Goal: Task Accomplishment & Management: Use online tool/utility

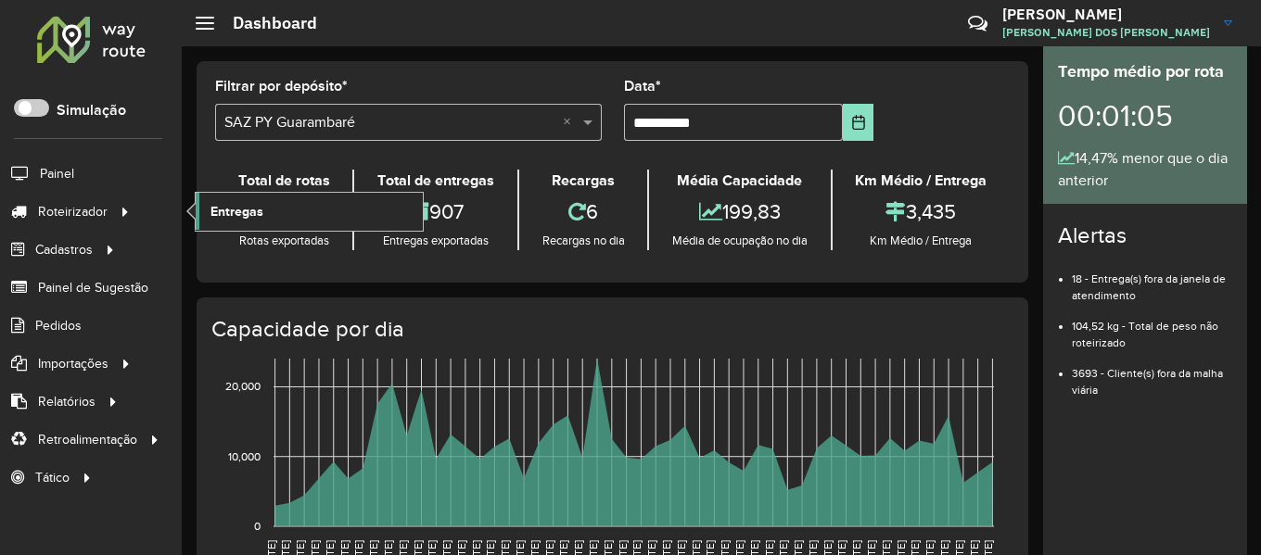
click at [231, 227] on link "Entregas" at bounding box center [309, 211] width 227 height 37
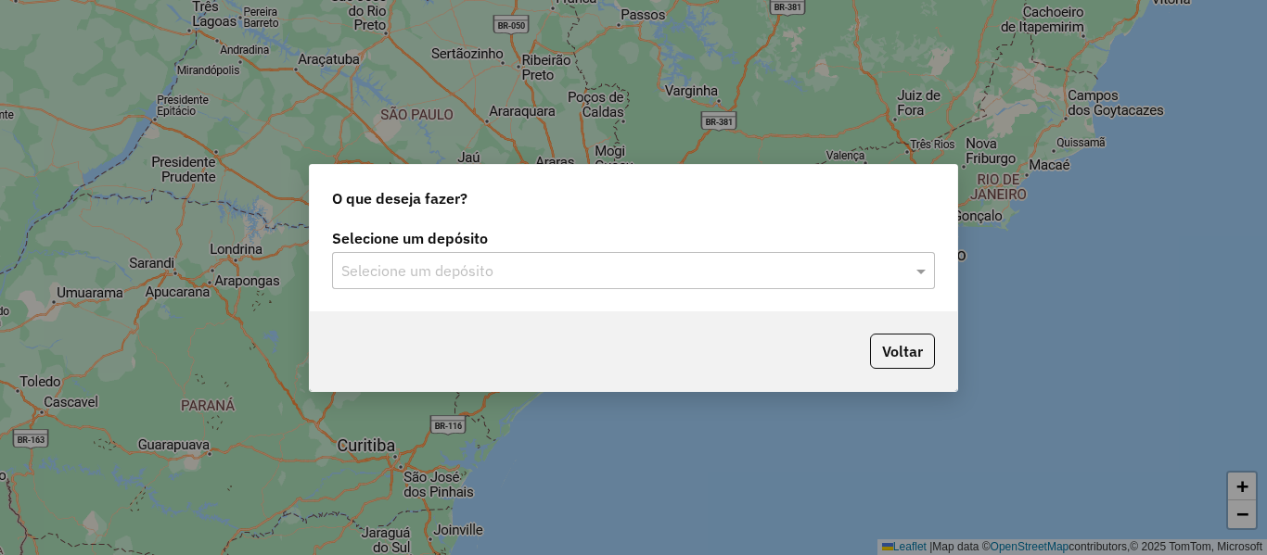
click at [492, 277] on input "text" at bounding box center [614, 272] width 547 height 22
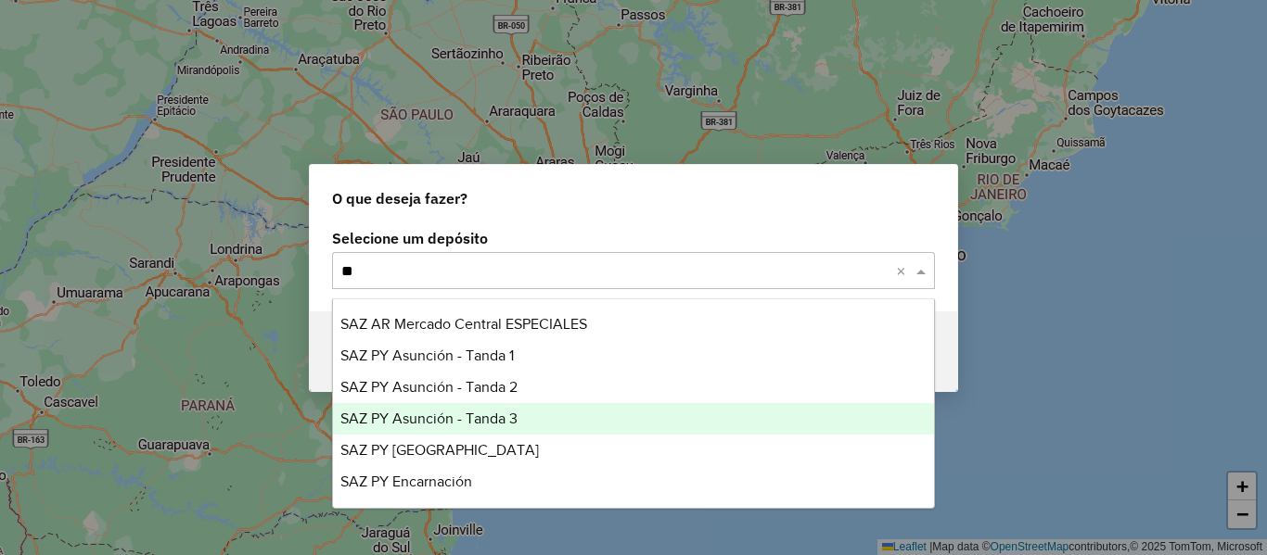
type input "***"
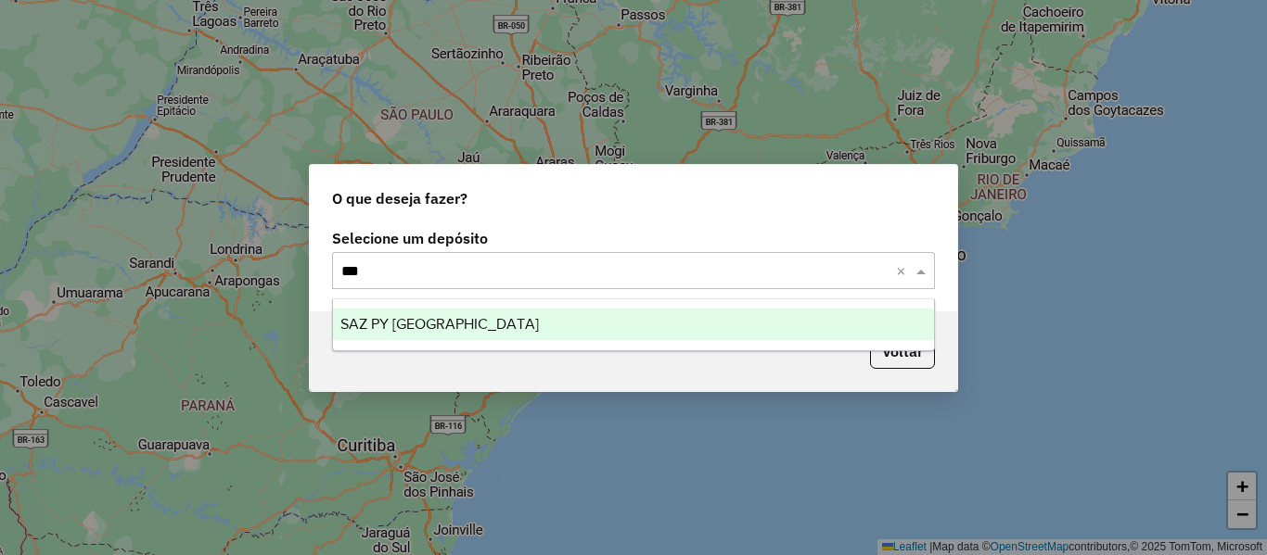
click at [466, 320] on span "SAZ PY [GEOGRAPHIC_DATA]" at bounding box center [439, 324] width 198 height 16
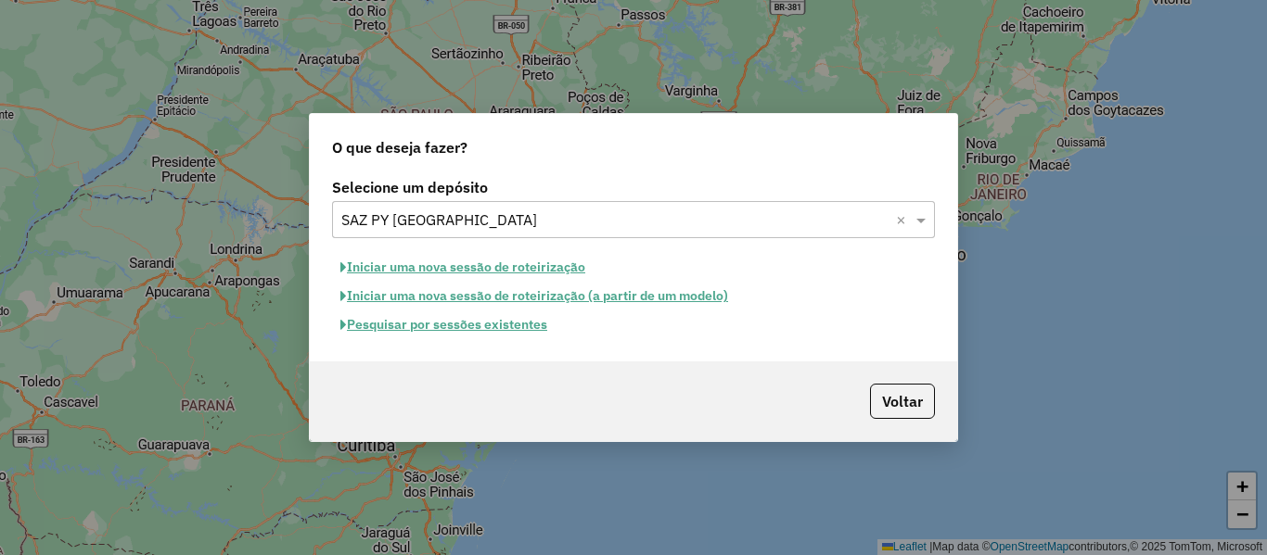
click at [491, 325] on button "Pesquisar por sessões existentes" at bounding box center [443, 325] width 223 height 29
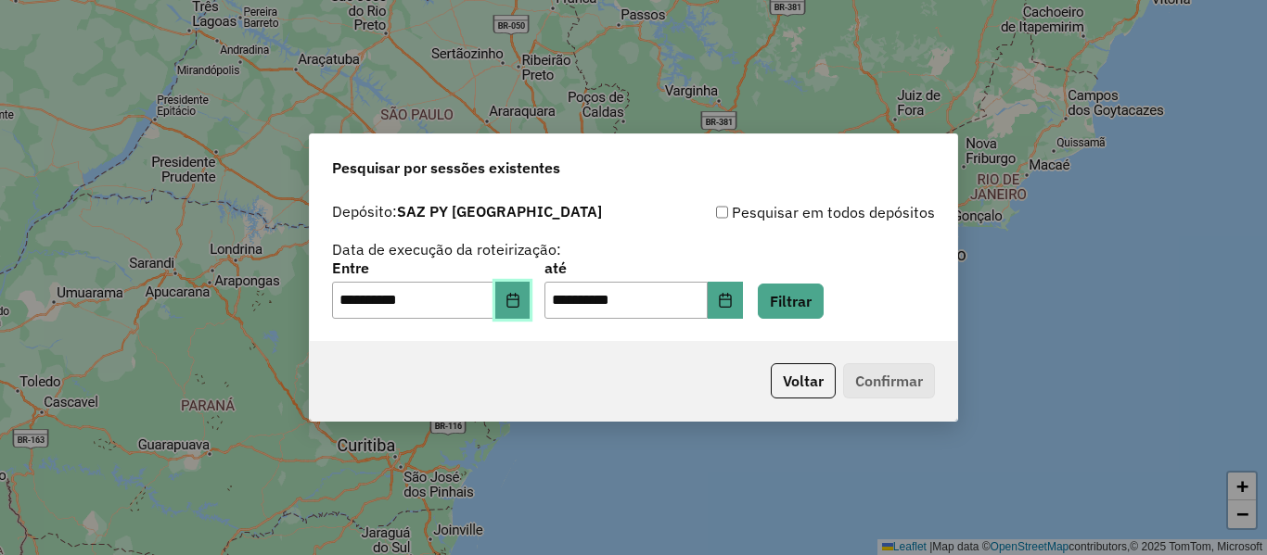
click at [530, 297] on button "Choose Date" at bounding box center [512, 300] width 35 height 37
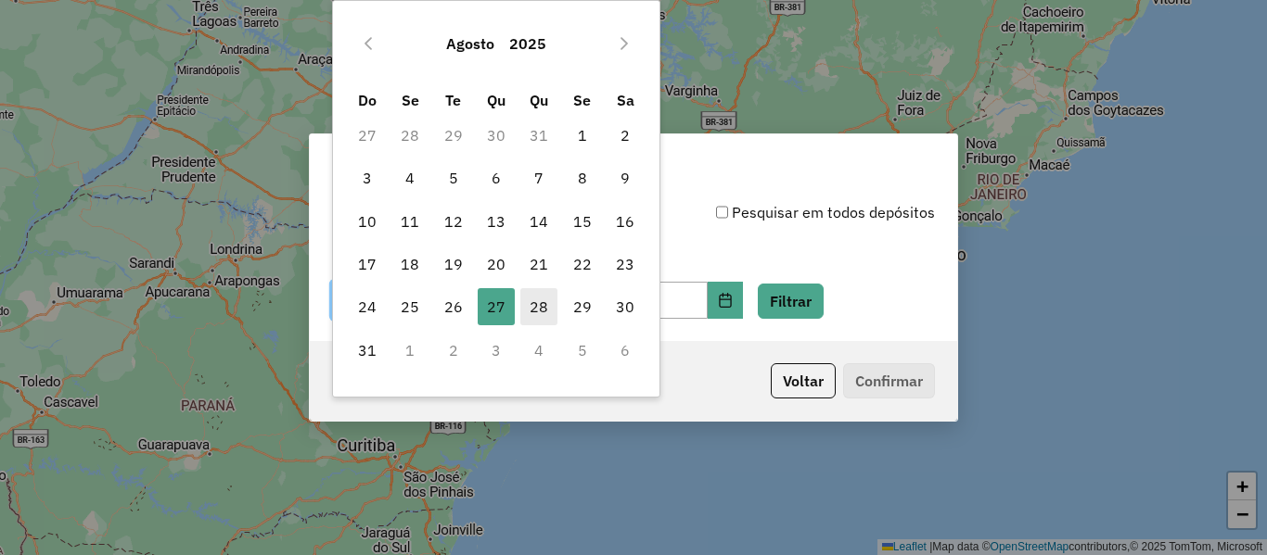
click at [529, 308] on span "28" at bounding box center [538, 306] width 37 height 37
type input "**********"
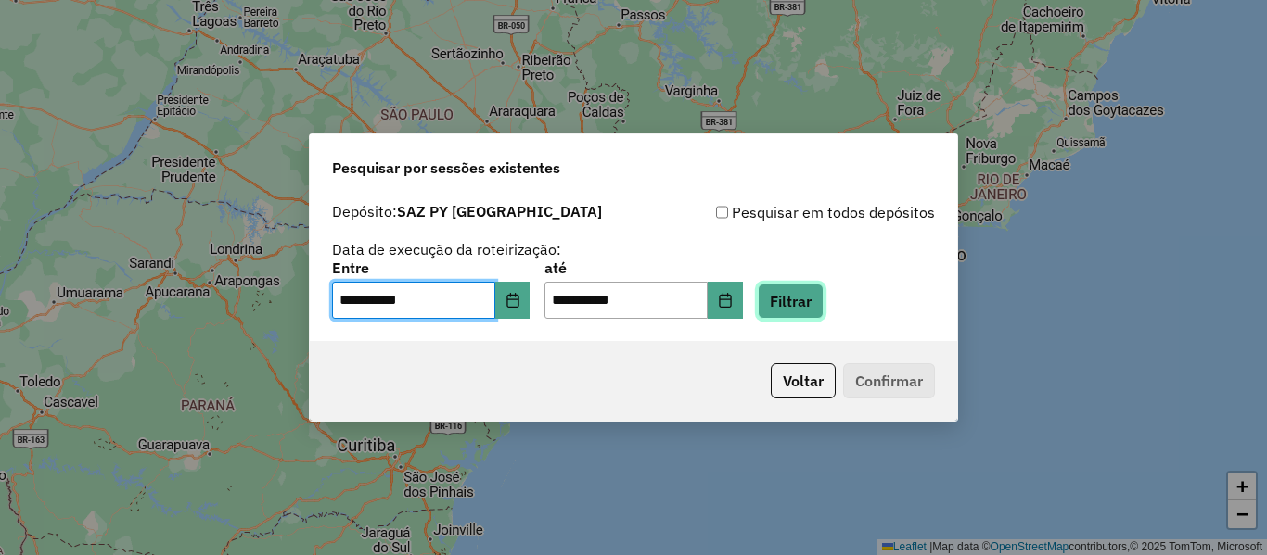
click at [805, 300] on button "Filtrar" at bounding box center [791, 301] width 66 height 35
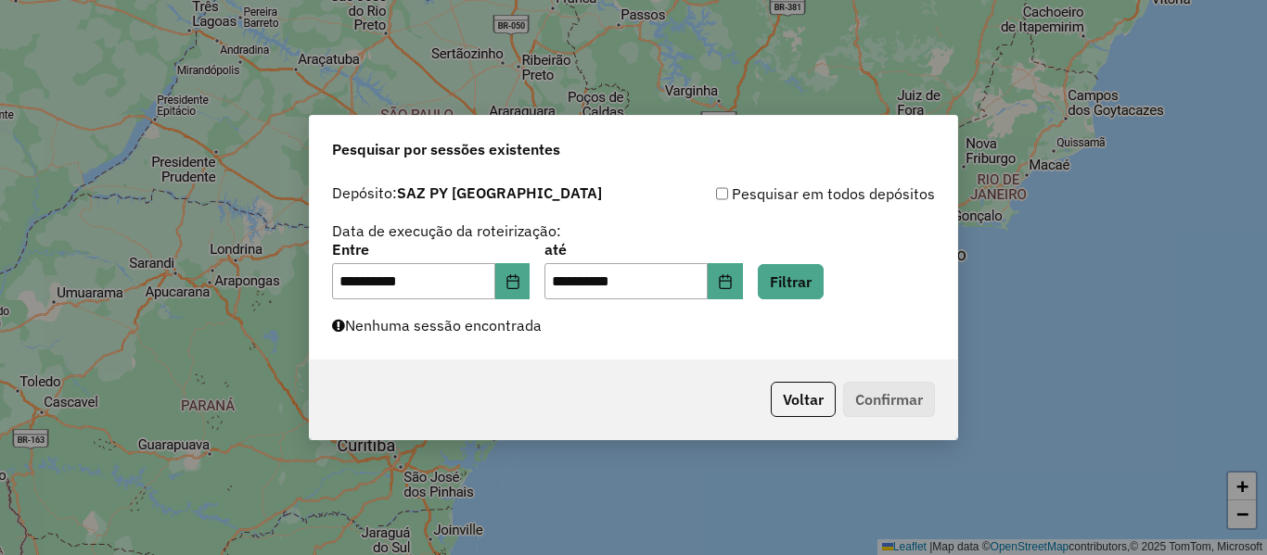
click at [663, 338] on div "**********" at bounding box center [633, 267] width 647 height 185
drag, startPoint x: 555, startPoint y: 287, endPoint x: 531, endPoint y: 283, distance: 24.4
click at [547, 287] on div "**********" at bounding box center [633, 271] width 603 height 57
click at [518, 283] on icon "Choose Date" at bounding box center [512, 281] width 12 height 15
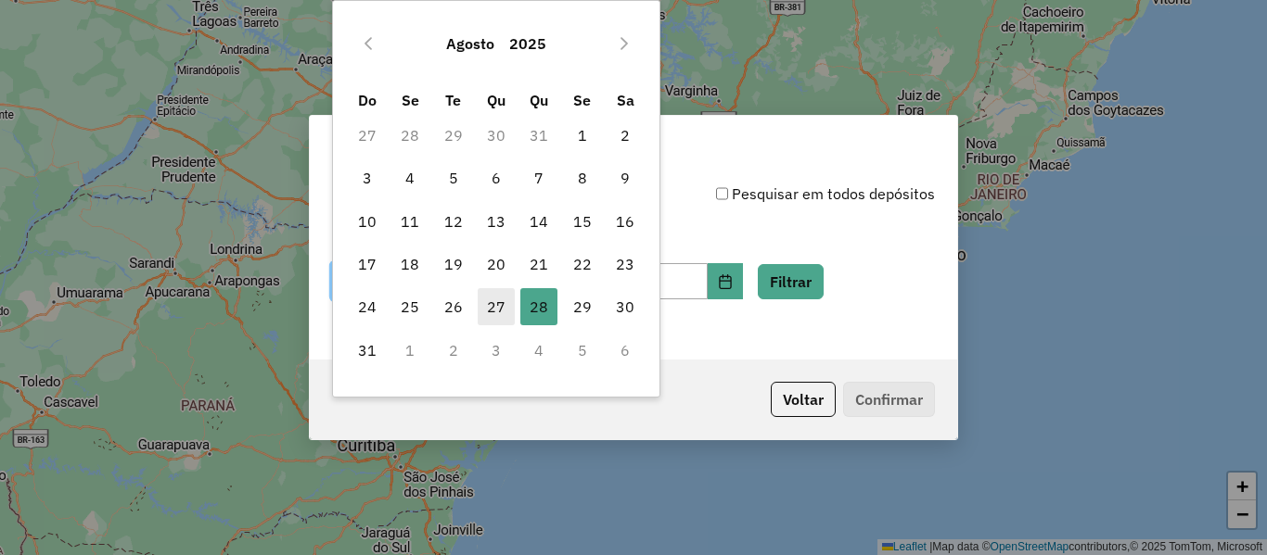
click at [506, 307] on span "27" at bounding box center [496, 306] width 37 height 37
type input "**********"
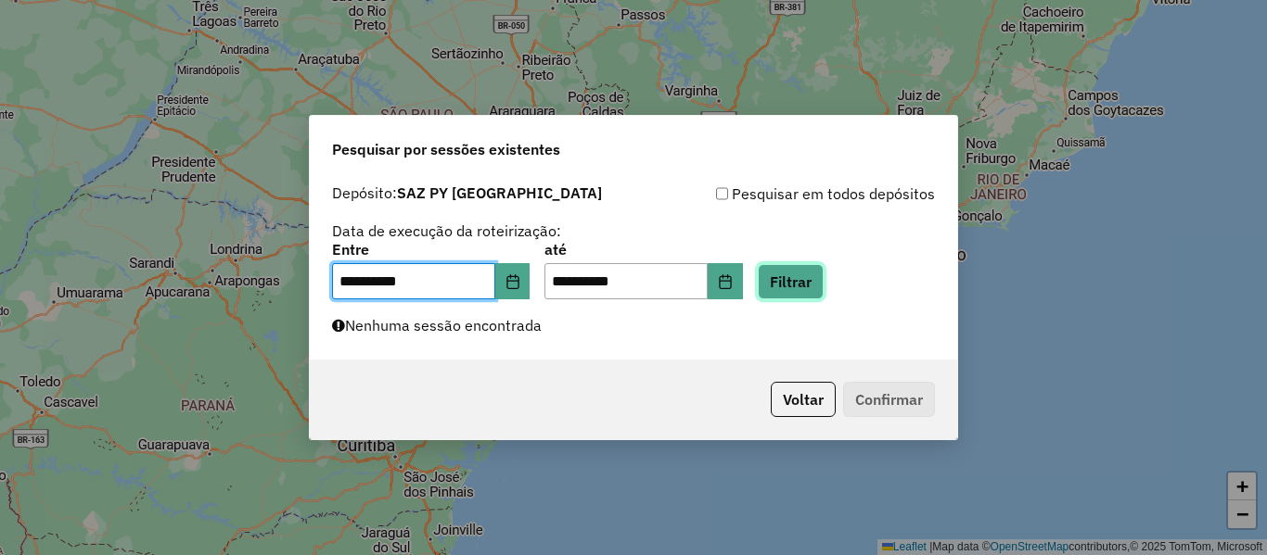
click at [812, 289] on button "Filtrar" at bounding box center [791, 281] width 66 height 35
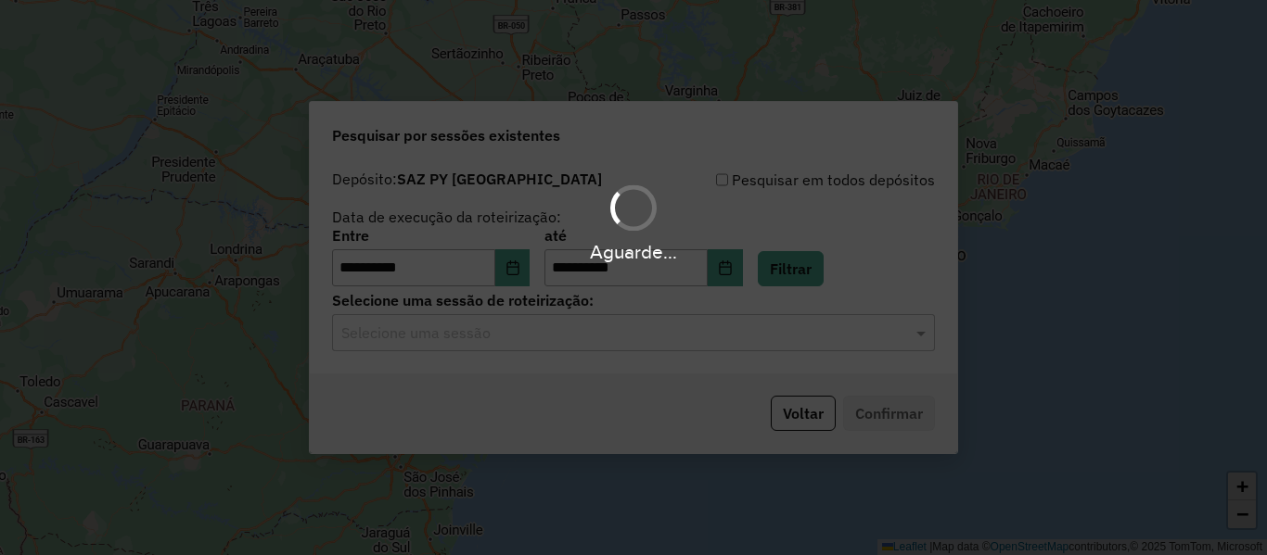
click at [594, 343] on div "Aguarde..." at bounding box center [633, 277] width 1267 height 555
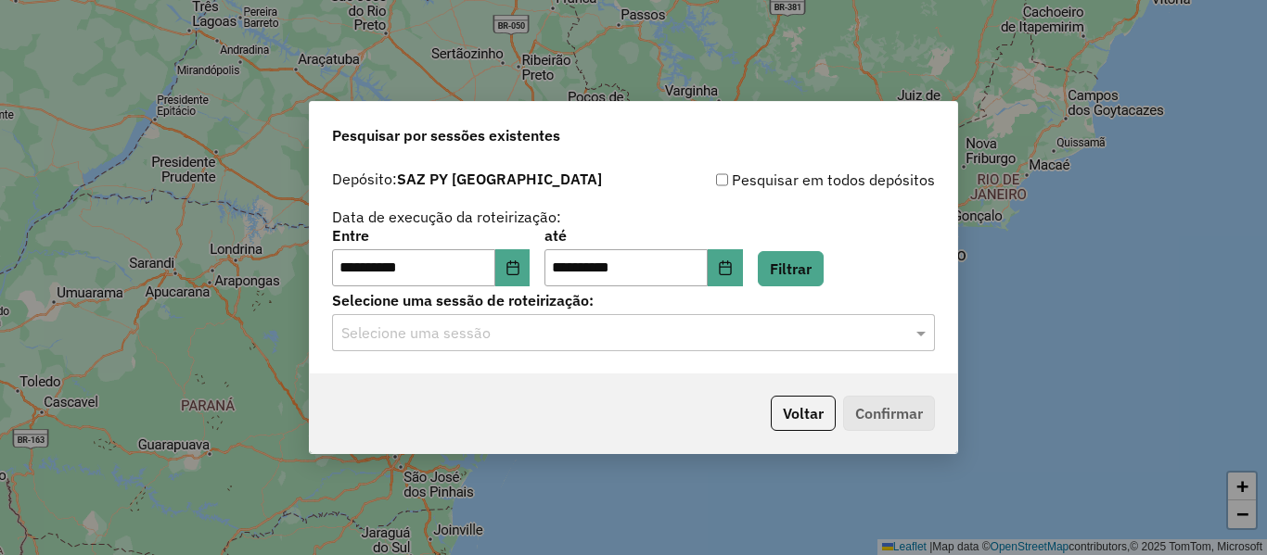
click at [594, 343] on input "text" at bounding box center [614, 334] width 547 height 22
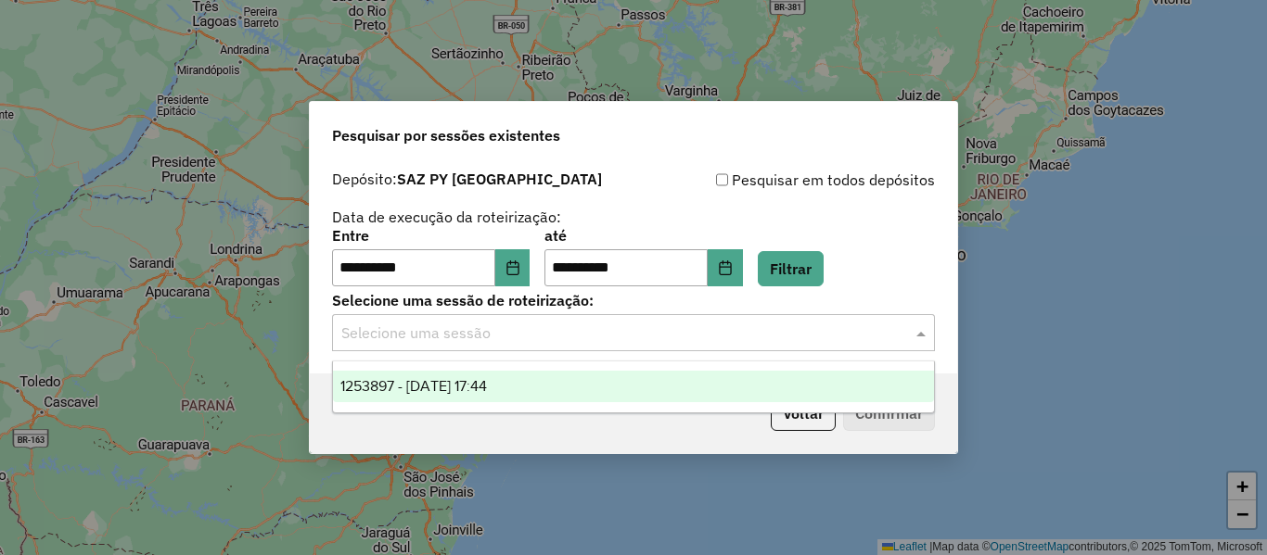
click at [538, 384] on div "1253897 - 27/08/2025 17:44" at bounding box center [633, 387] width 601 height 32
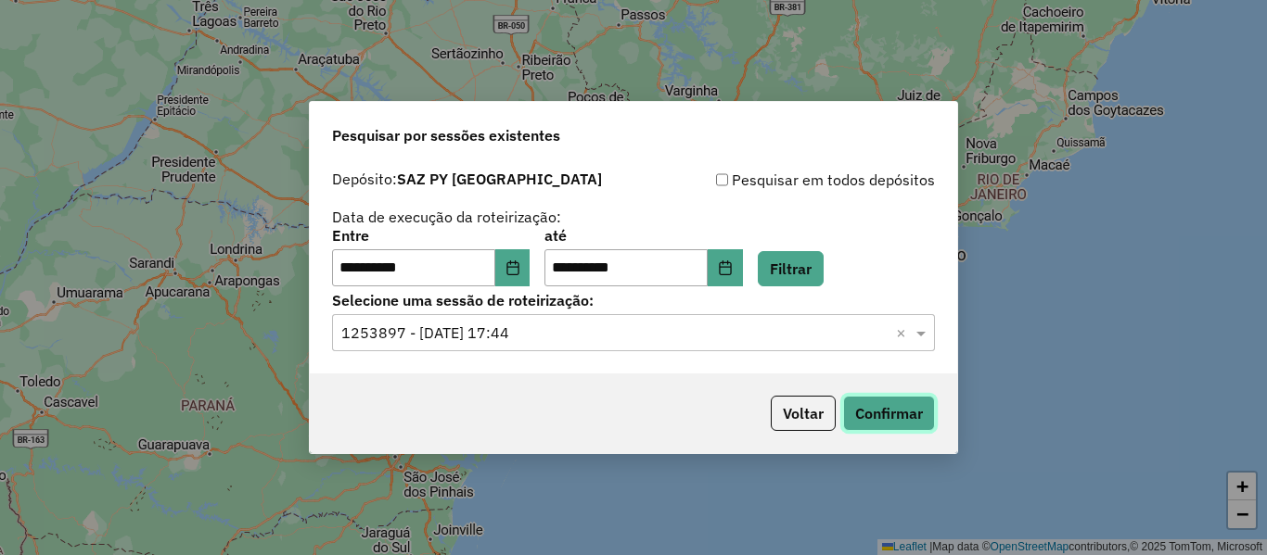
click at [862, 404] on button "Confirmar" at bounding box center [889, 413] width 92 height 35
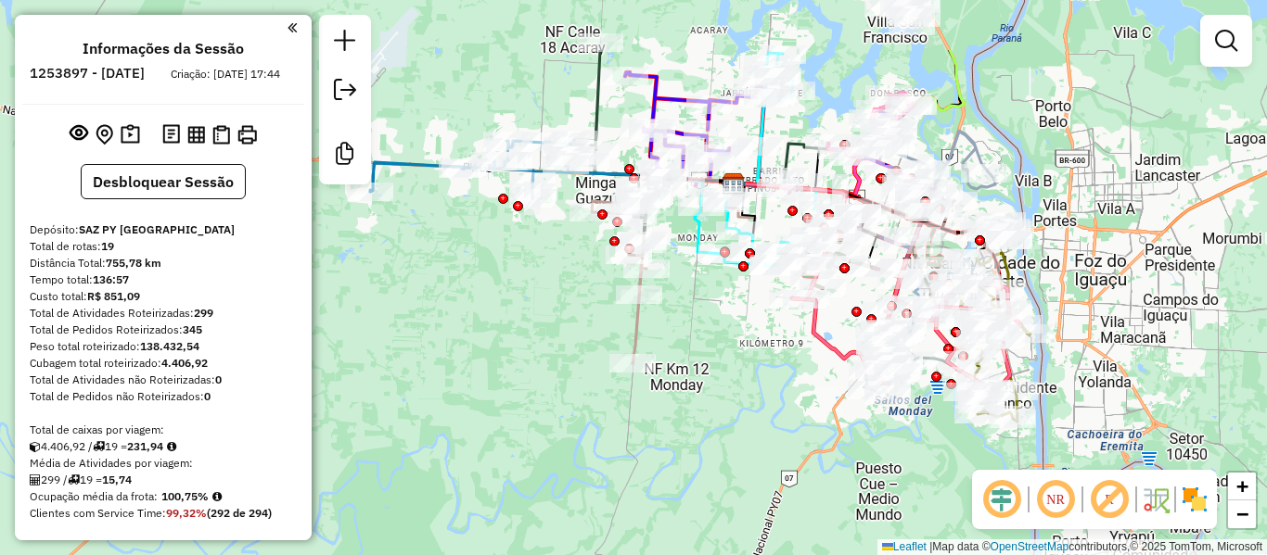
drag, startPoint x: 760, startPoint y: 274, endPoint x: 648, endPoint y: 434, distance: 195.8
click at [648, 434] on div "Janela de atendimento Grade de atendimento Capacidade Transportadoras Veículos …" at bounding box center [633, 277] width 1267 height 555
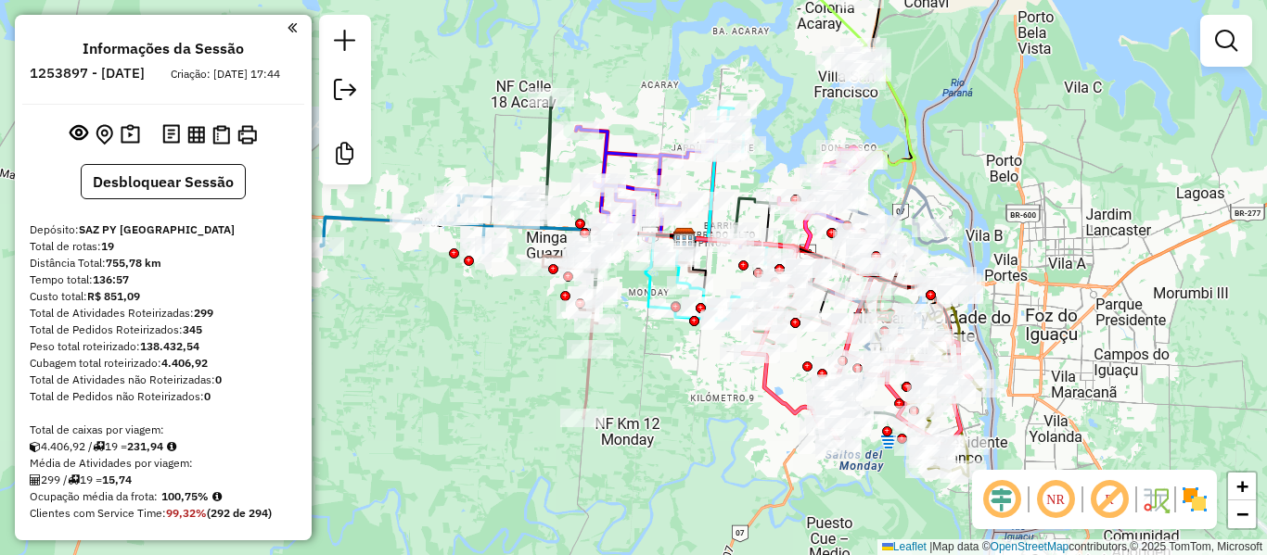
click at [1198, 502] on img at bounding box center [1195, 500] width 30 height 30
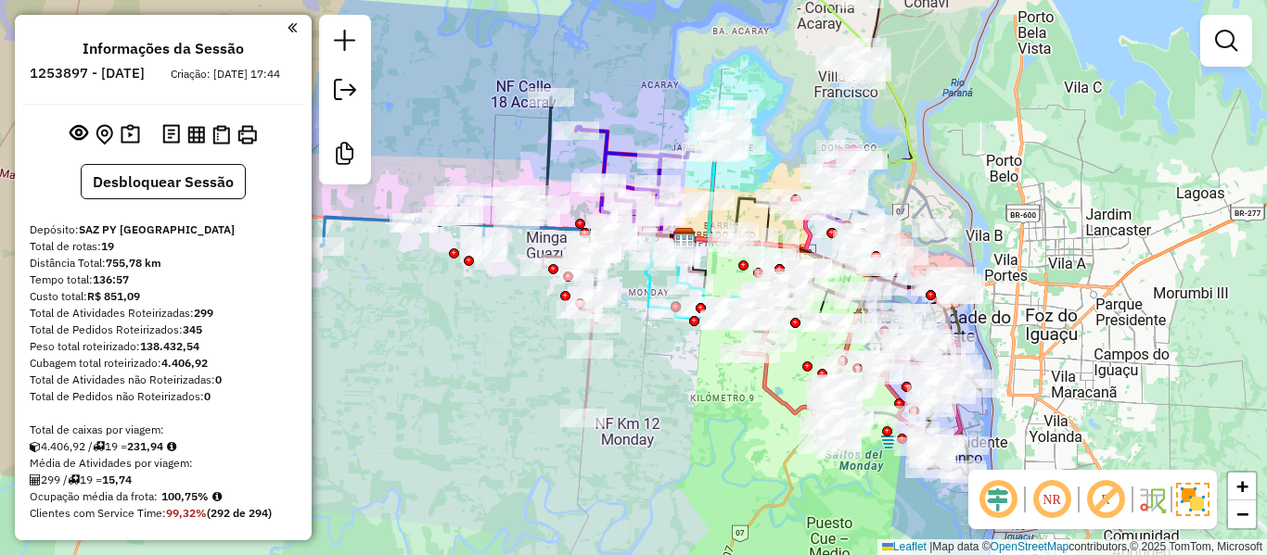
click at [747, 382] on div "Janela de atendimento Grade de atendimento Capacidade Transportadoras Veículos …" at bounding box center [633, 277] width 1267 height 555
click at [775, 390] on icon at bounding box center [857, 382] width 228 height 130
select select "**********"
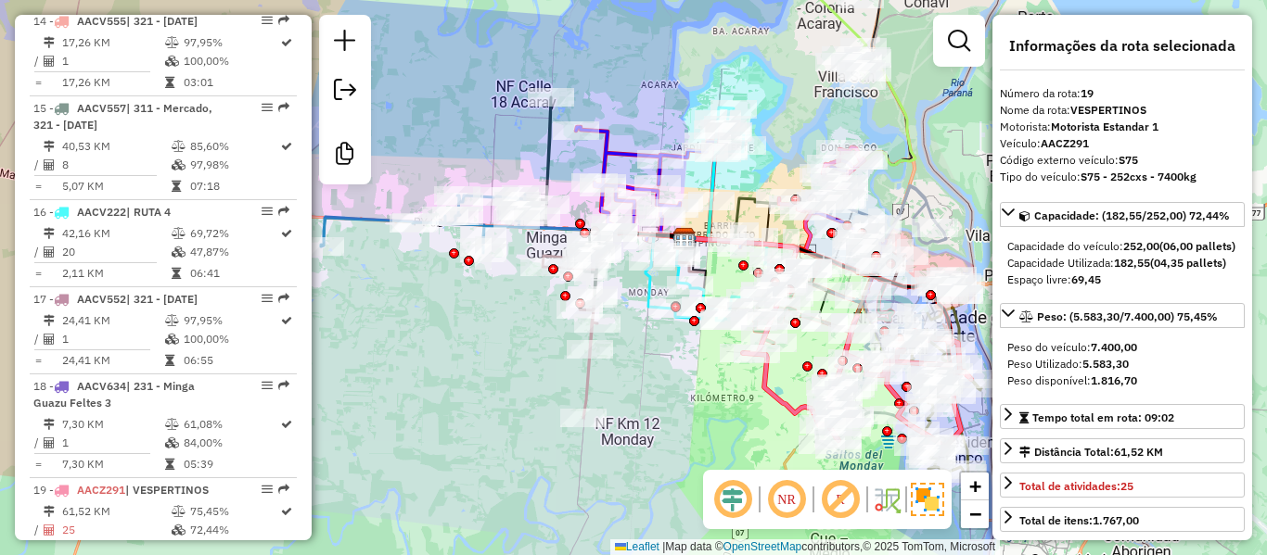
scroll to position [1989, 0]
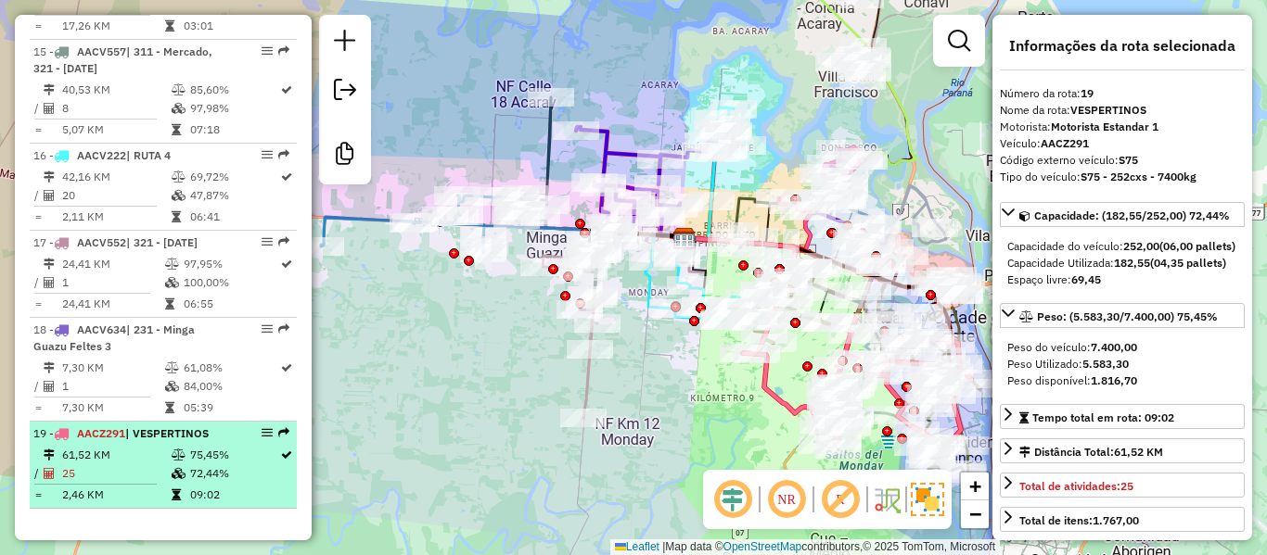
click at [116, 427] on span "AACZ291" at bounding box center [101, 434] width 48 height 14
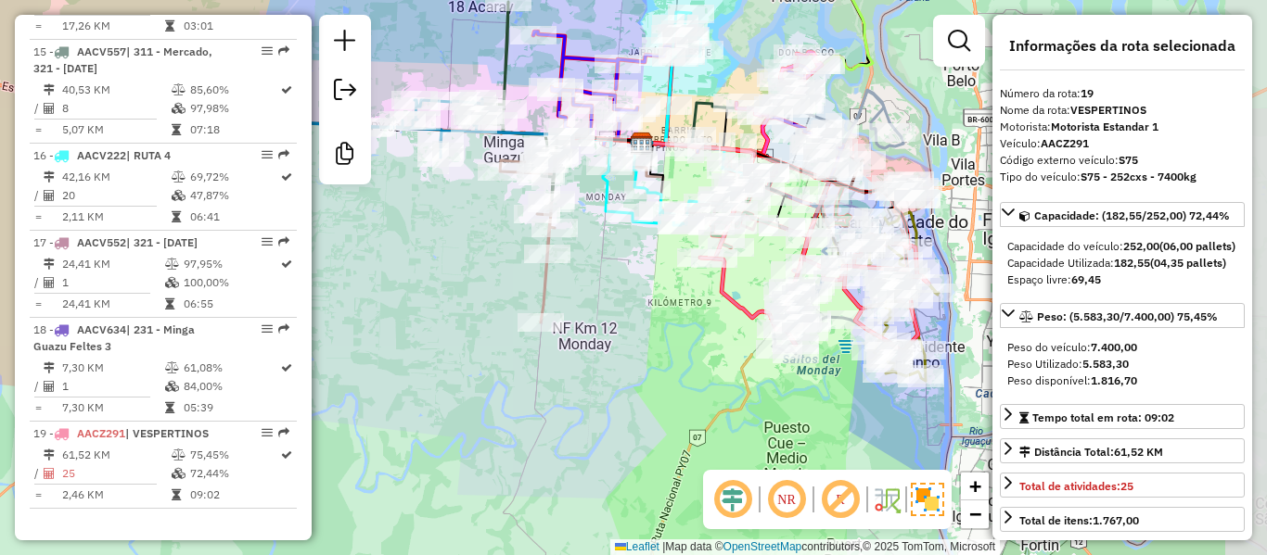
drag, startPoint x: 716, startPoint y: 329, endPoint x: 593, endPoint y: 351, distance: 125.3
click at [593, 353] on div "Rota 4 - Placa AAAC533 0000064561 - [PERSON_NAME] Janela de atendimento Grade d…" at bounding box center [633, 277] width 1267 height 555
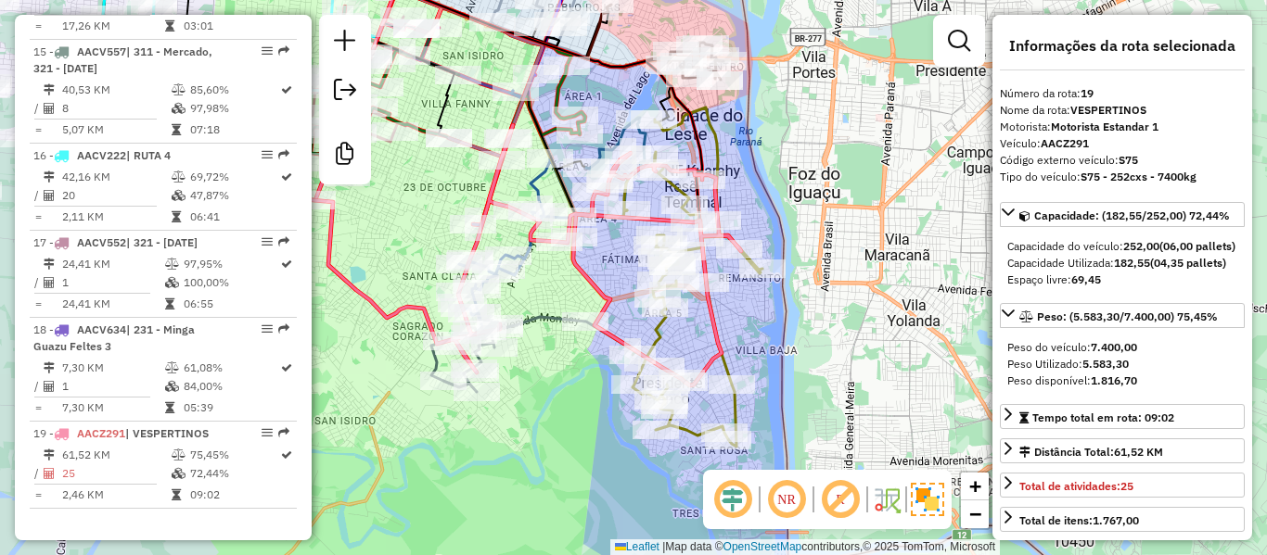
click at [734, 375] on icon at bounding box center [693, 277] width 138 height 339
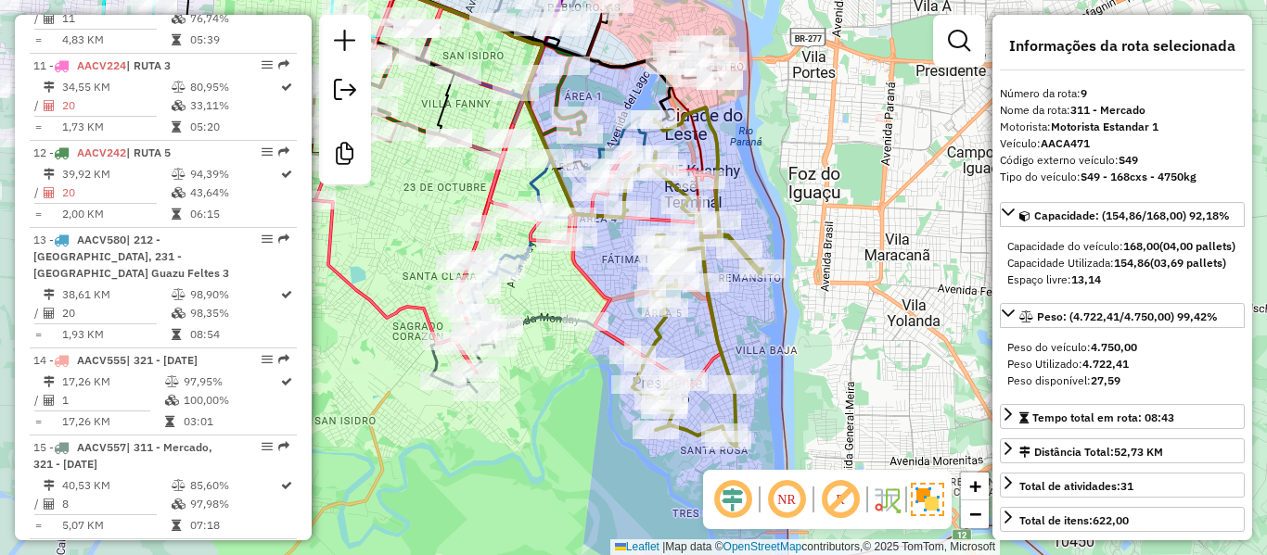
scroll to position [1474, 0]
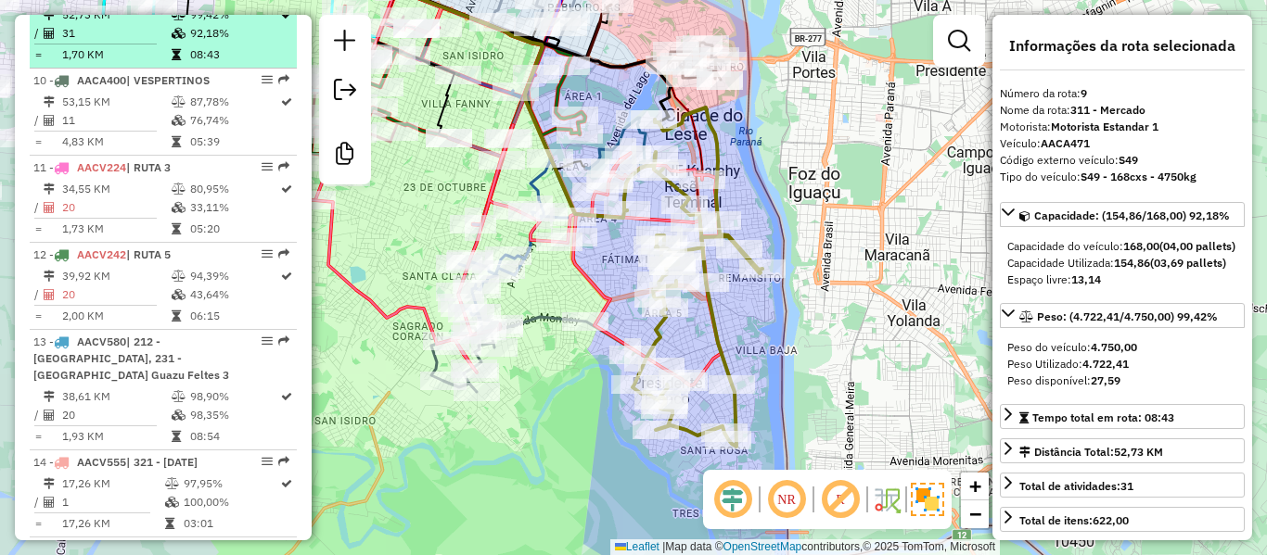
click at [190, 43] on td "92,18%" at bounding box center [234, 33] width 90 height 19
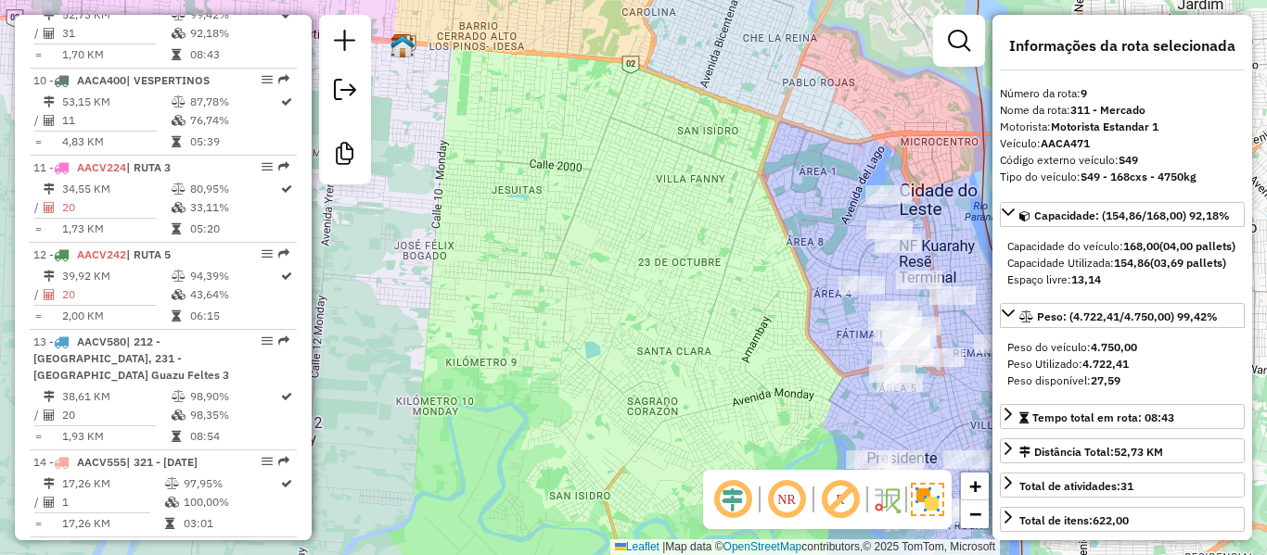
drag, startPoint x: 622, startPoint y: 230, endPoint x: 464, endPoint y: 166, distance: 171.0
click at [464, 167] on div "Janela de atendimento Grade de atendimento Capacidade Transportadoras Veículos …" at bounding box center [633, 277] width 1267 height 555
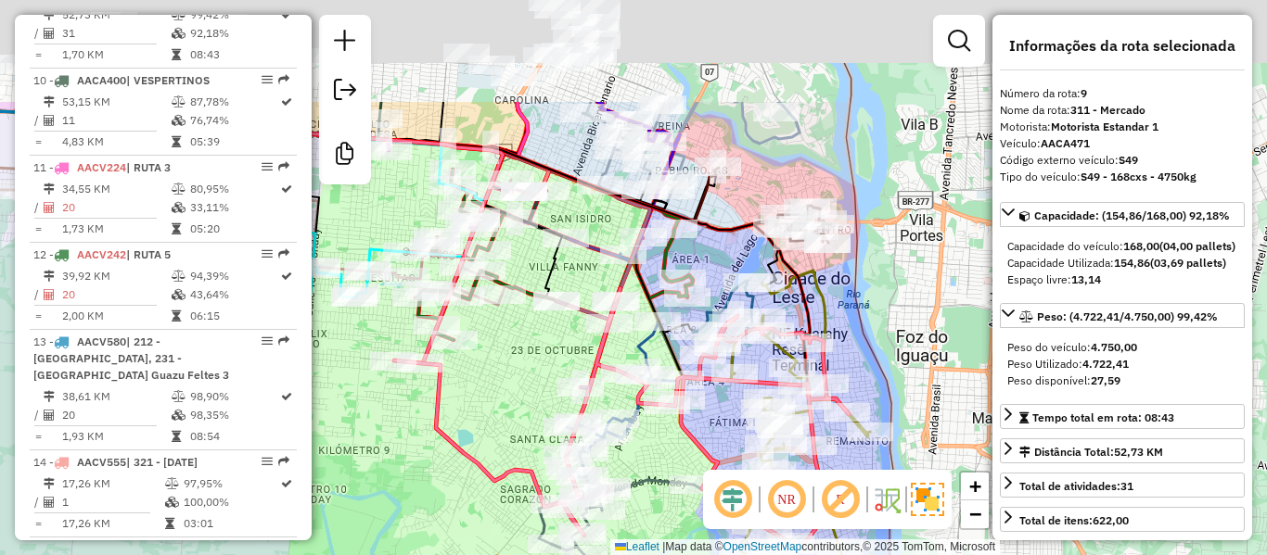
drag, startPoint x: 867, startPoint y: 213, endPoint x: 893, endPoint y: 275, distance: 67.3
click at [896, 280] on div "Janela de atendimento Grade de atendimento Capacidade Transportadoras Veículos …" at bounding box center [633, 277] width 1267 height 555
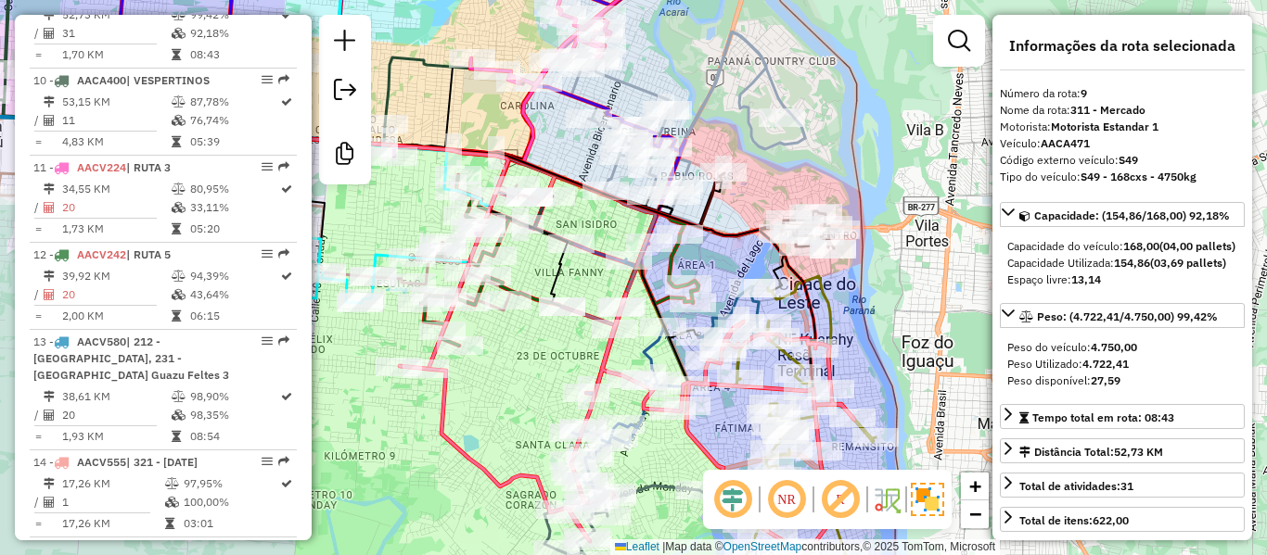
click at [717, 197] on icon at bounding box center [768, 210] width 136 height 75
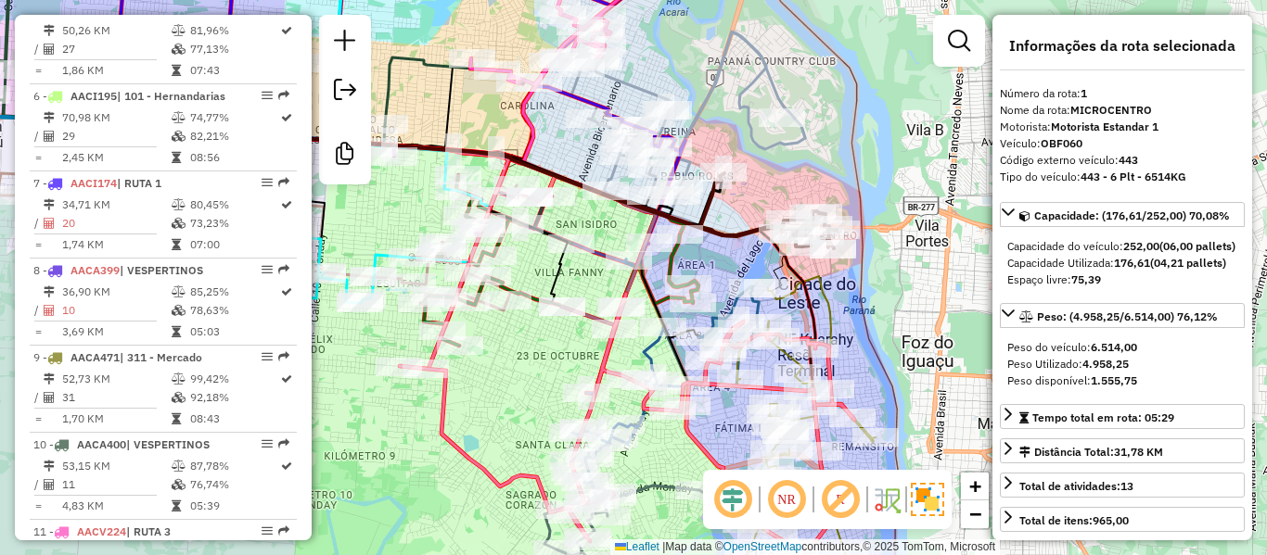
scroll to position [744, 0]
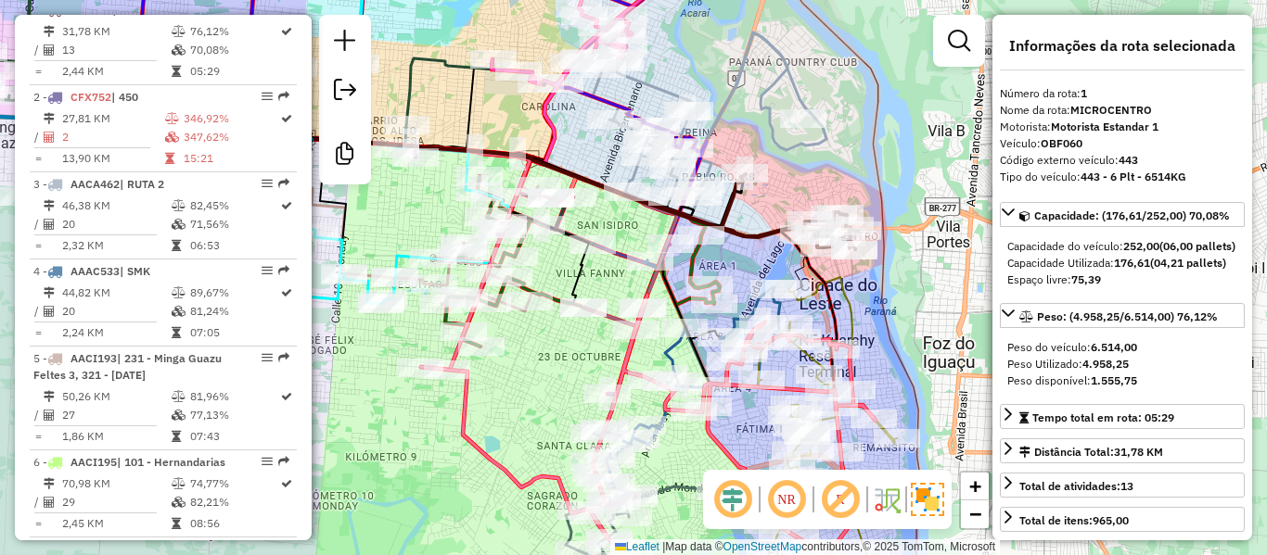
drag, startPoint x: 717, startPoint y: 200, endPoint x: 782, endPoint y: 206, distance: 65.2
click at [749, 202] on icon at bounding box center [789, 211] width 136 height 75
